Goal: Transaction & Acquisition: Book appointment/travel/reservation

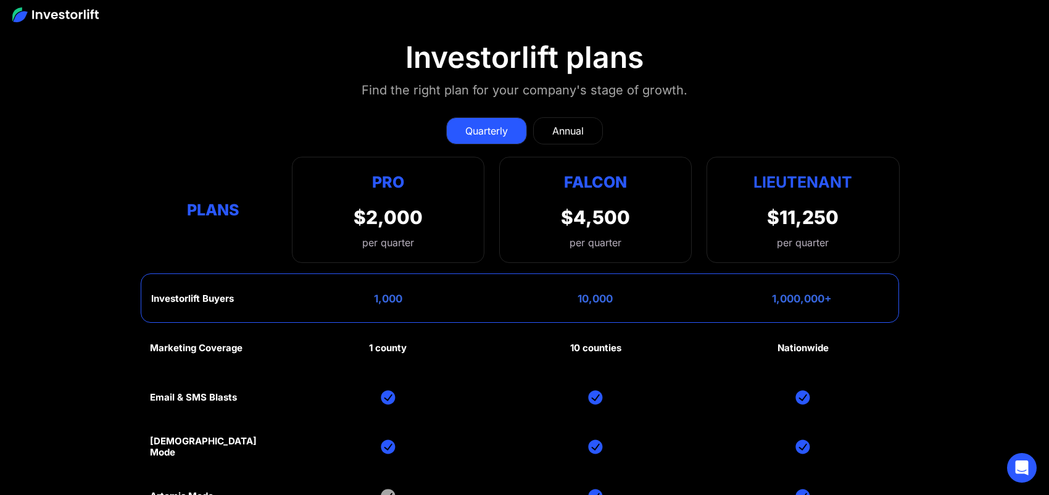
scroll to position [5739, 0]
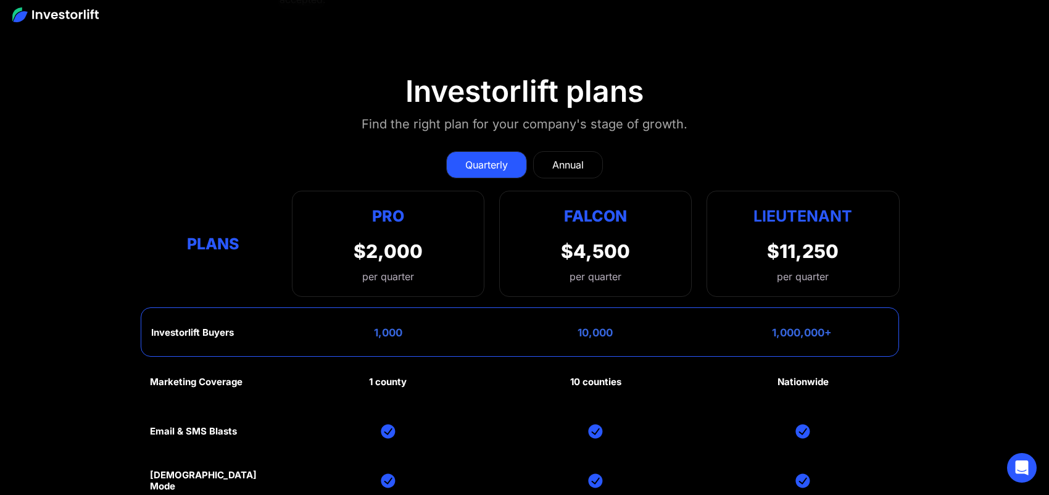
click at [588, 159] on link "Annual" at bounding box center [568, 164] width 70 height 27
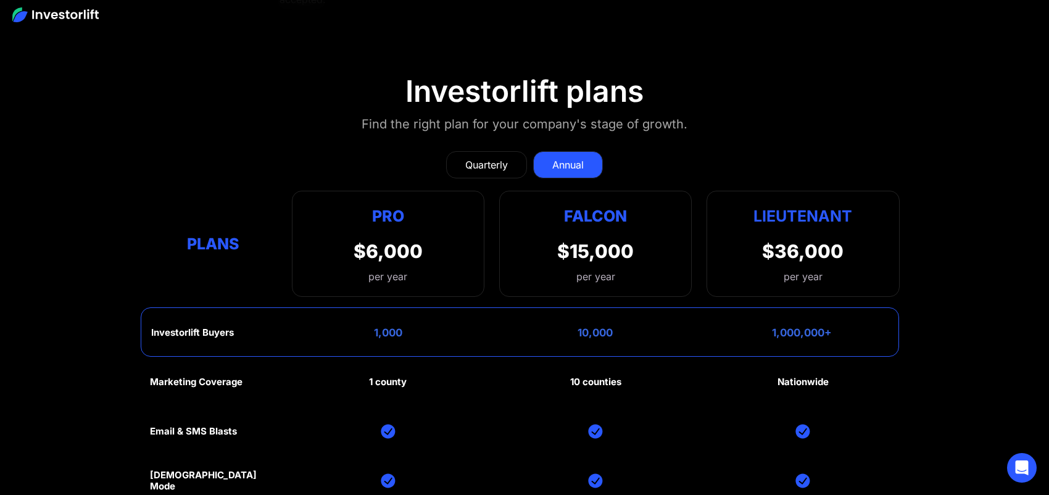
click at [497, 160] on div "Quarterly" at bounding box center [486, 164] width 43 height 15
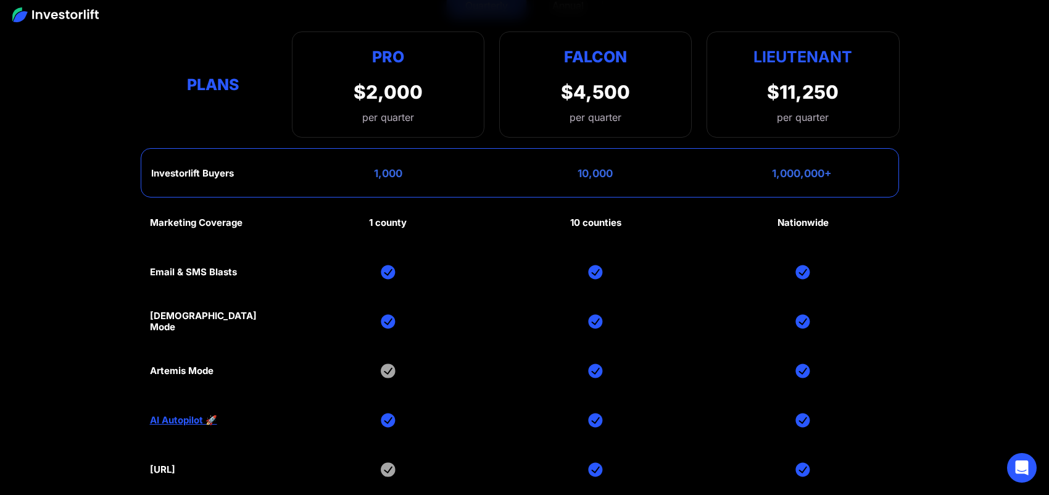
scroll to position [5924, 0]
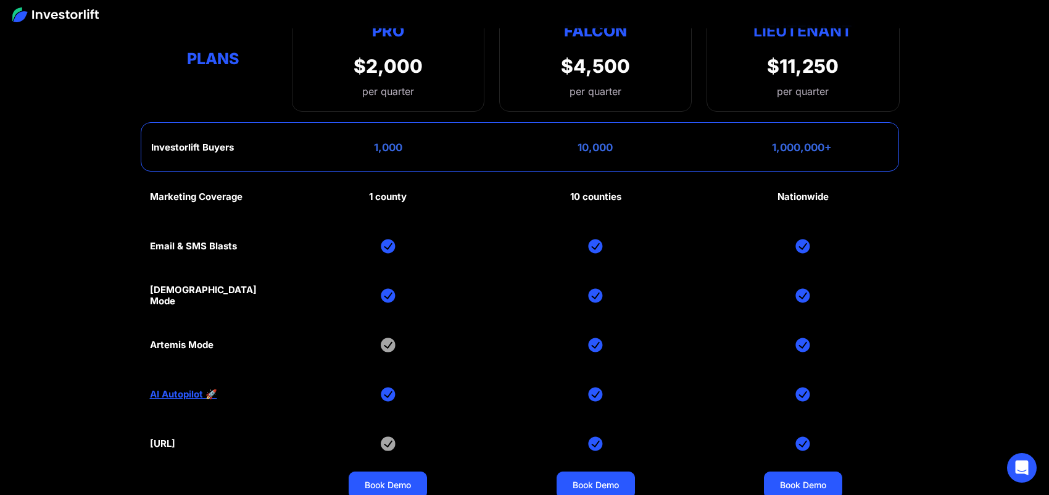
click at [389, 296] on img at bounding box center [388, 295] width 15 height 15
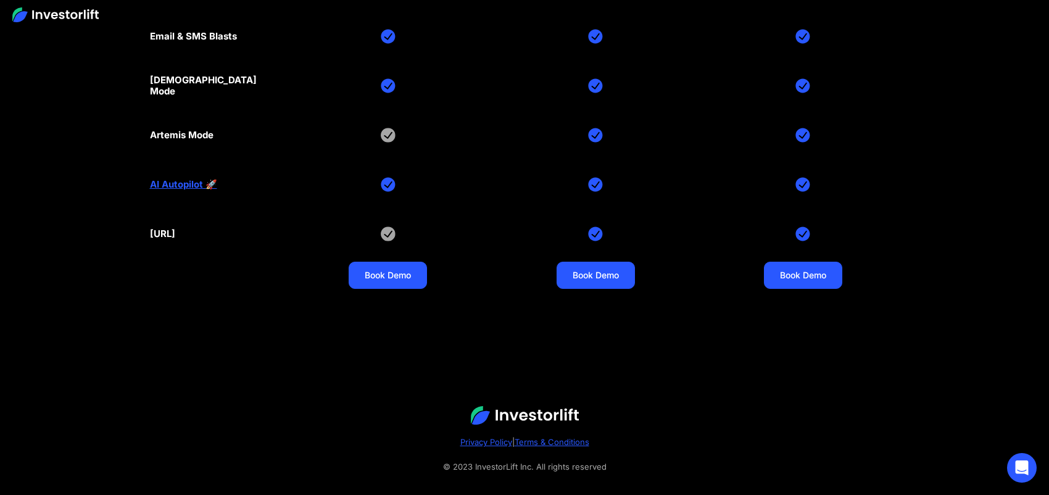
scroll to position [6146, 0]
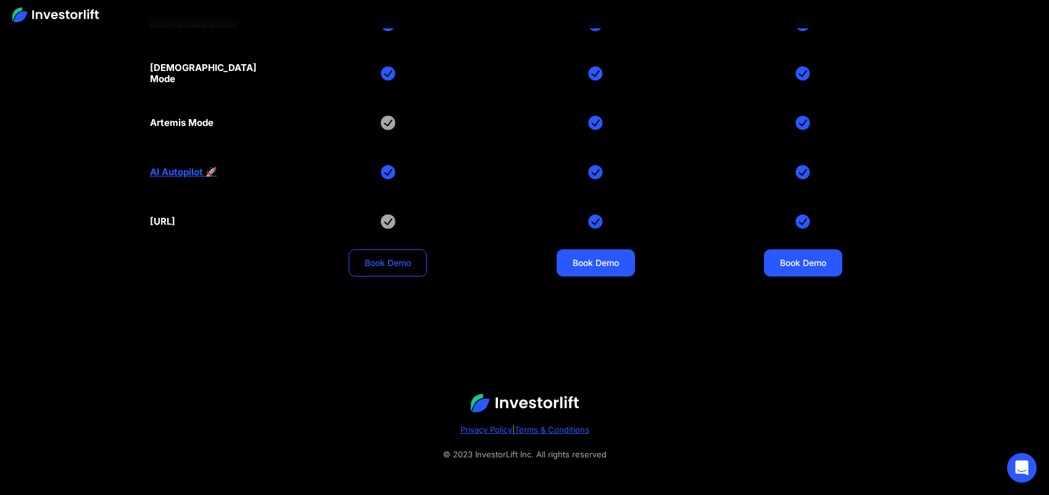
click at [389, 249] on link "Book Demo" at bounding box center [388, 262] width 78 height 27
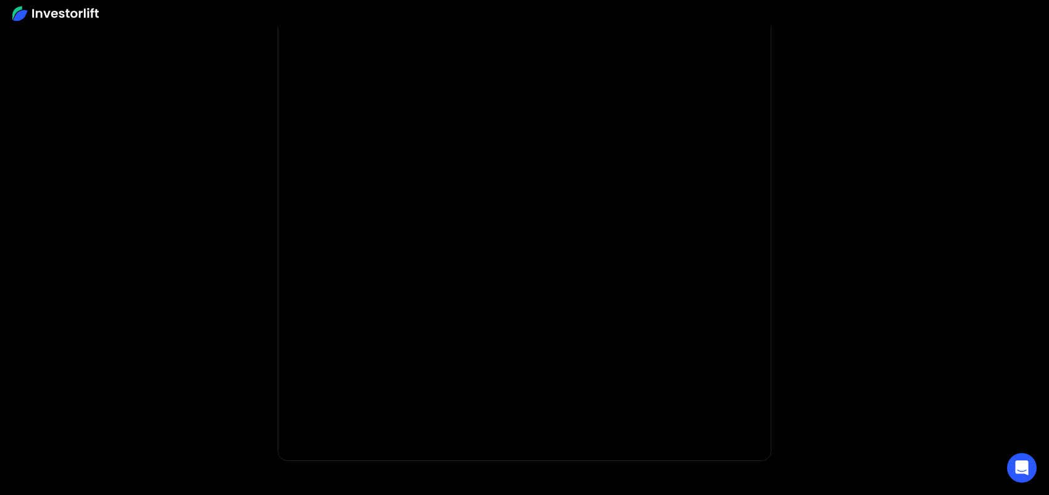
scroll to position [123, 0]
